Goal: Navigation & Orientation: Find specific page/section

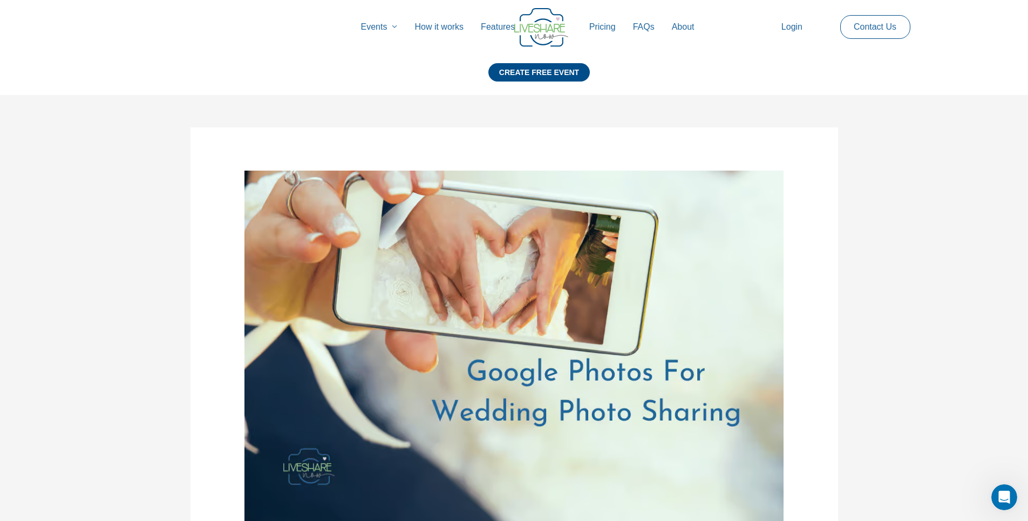
click at [617, 30] on link "Pricing" at bounding box center [602, 27] width 44 height 35
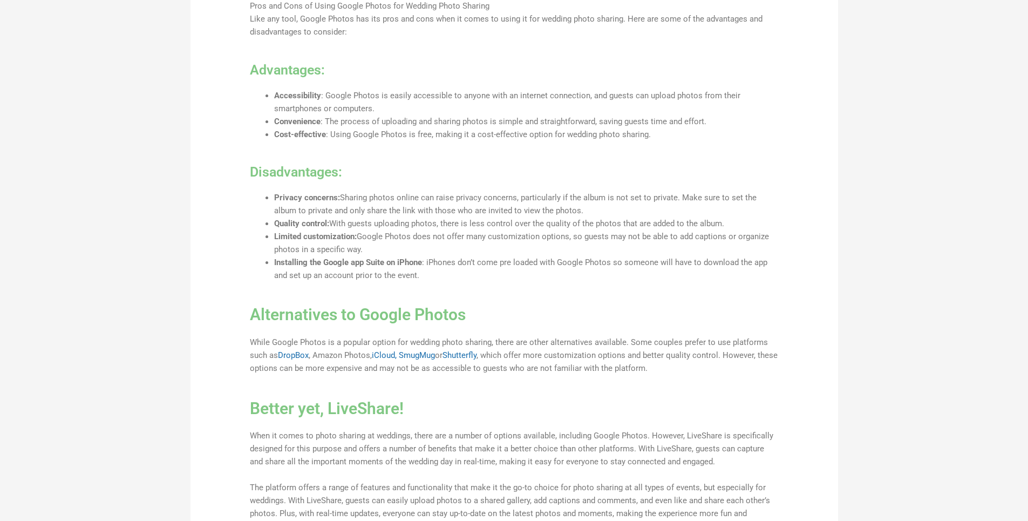
scroll to position [917, 0]
